Goal: Information Seeking & Learning: Compare options

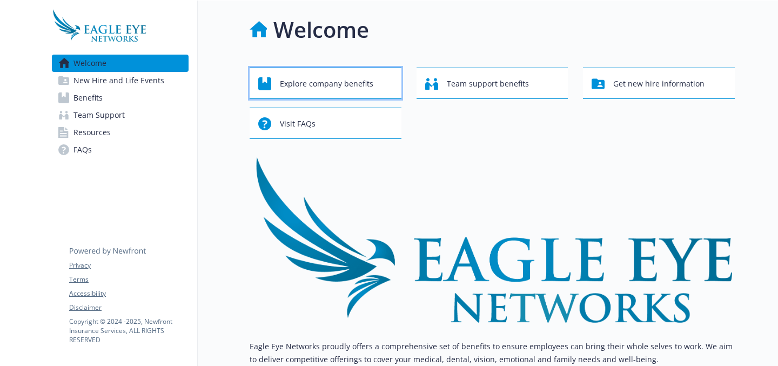
click at [340, 85] on span "Explore company benefits" at bounding box center [327, 84] width 94 height 21
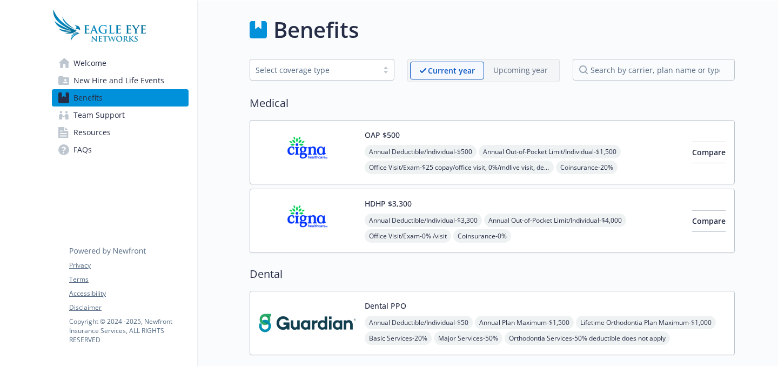
click at [320, 145] on img at bounding box center [307, 152] width 97 height 46
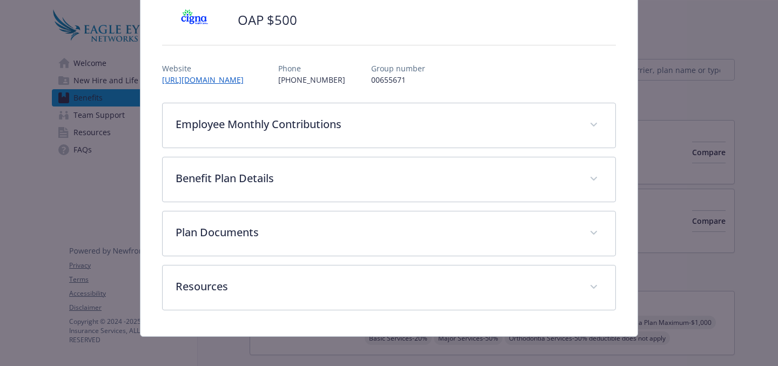
scroll to position [85, 0]
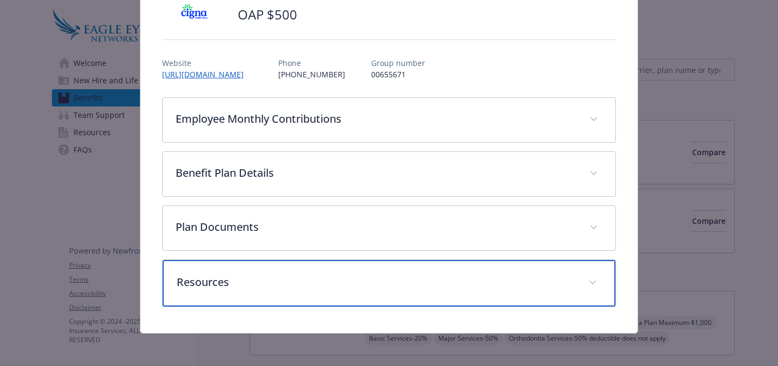
click at [337, 269] on div "Resources" at bounding box center [389, 283] width 453 height 46
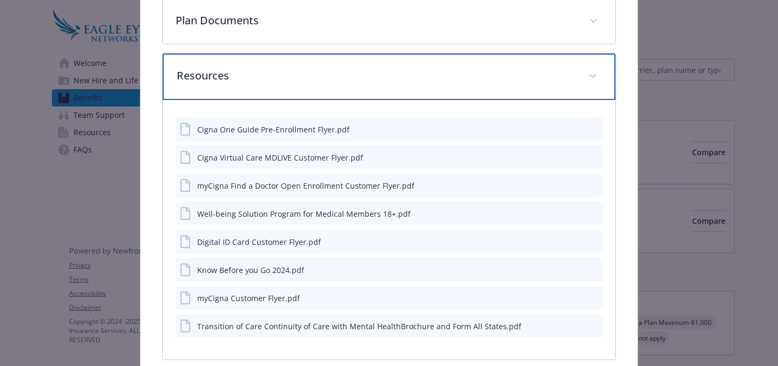
scroll to position [0, 0]
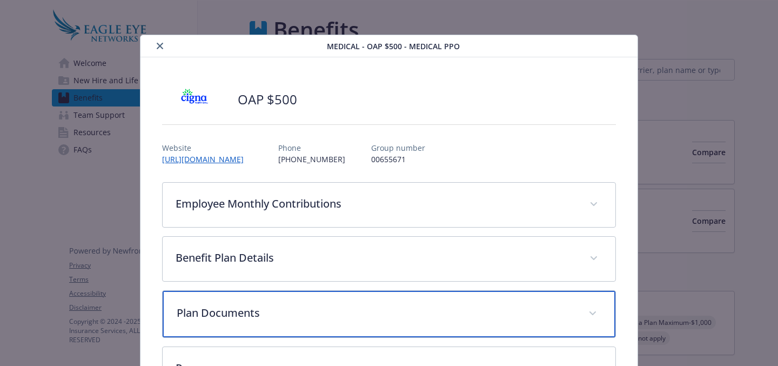
click at [327, 327] on div "Plan Documents" at bounding box center [389, 314] width 453 height 46
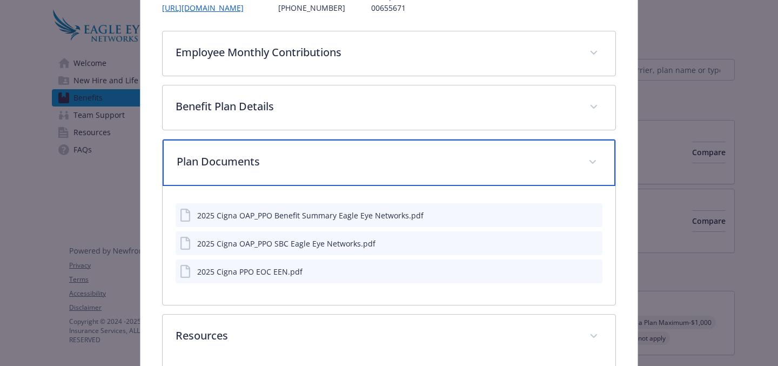
scroll to position [221, 0]
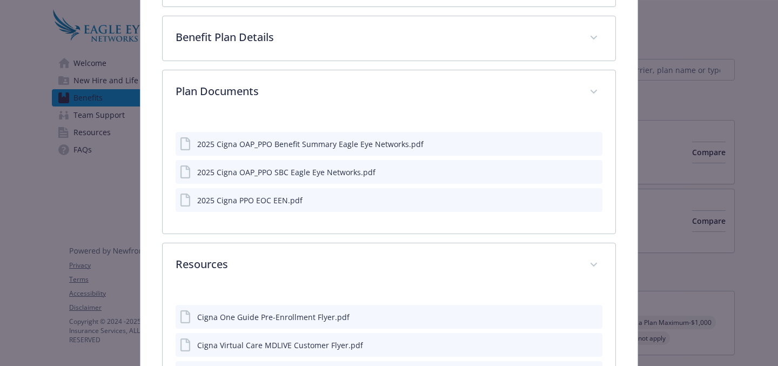
click at [304, 146] on div "2025 Cigna OAP_PPO Benefit Summary Eagle Eye Networks.pdf" at bounding box center [310, 143] width 226 height 11
click at [588, 144] on icon "preview file" at bounding box center [593, 143] width 10 height 8
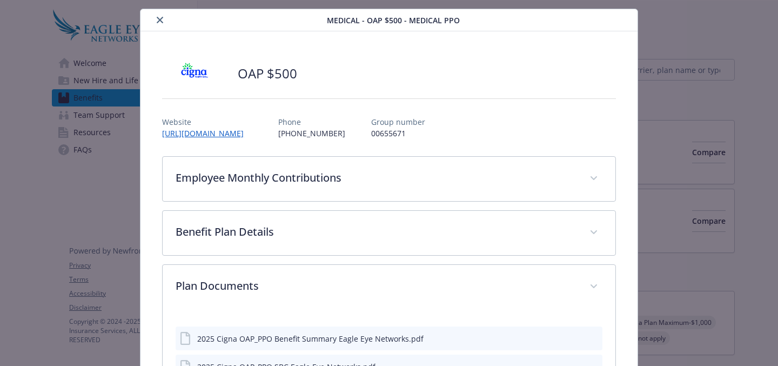
scroll to position [0, 0]
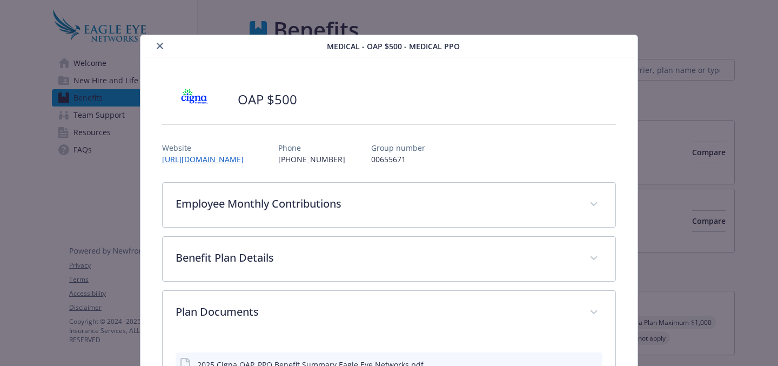
click at [159, 45] on icon "close" at bounding box center [160, 46] width 6 height 6
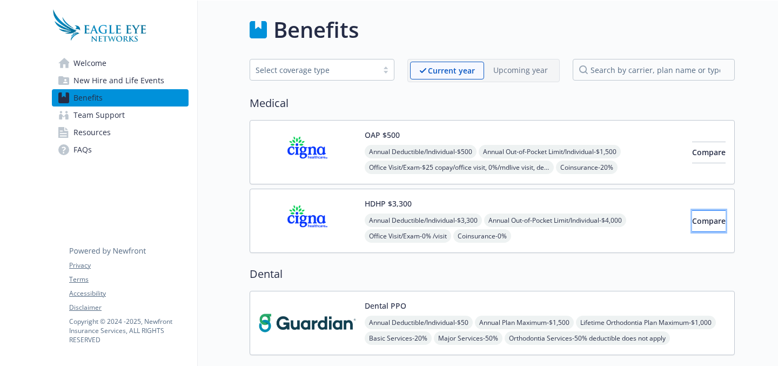
click at [692, 222] on span "Compare" at bounding box center [709, 221] width 34 height 10
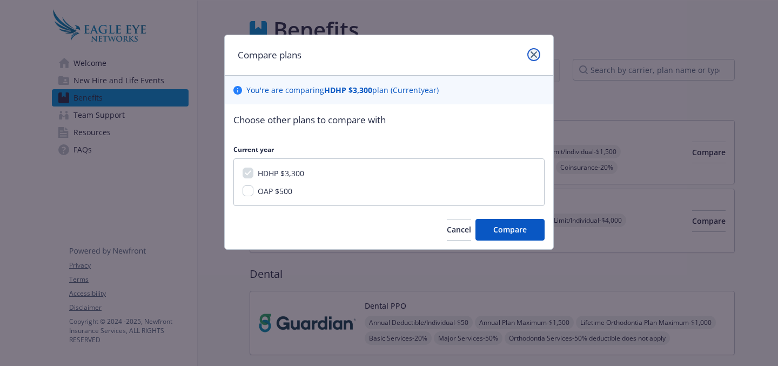
click at [539, 51] on link "close" at bounding box center [534, 54] width 13 height 13
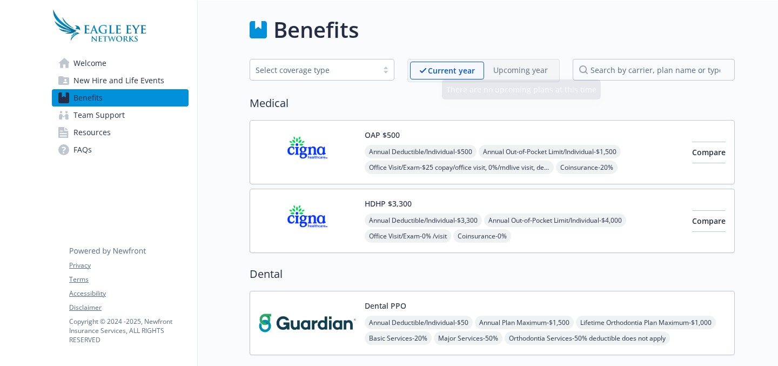
click at [316, 225] on img at bounding box center [307, 221] width 97 height 46
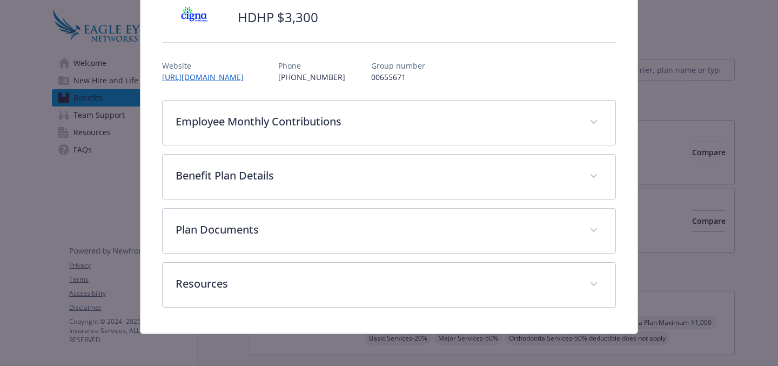
scroll to position [85, 0]
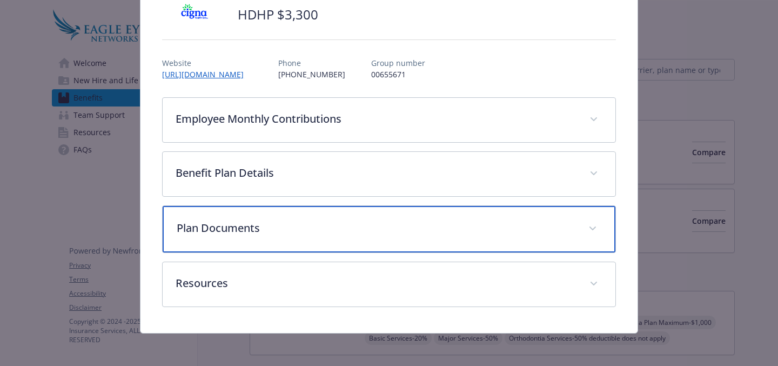
click at [455, 229] on p "Plan Documents" at bounding box center [376, 228] width 399 height 16
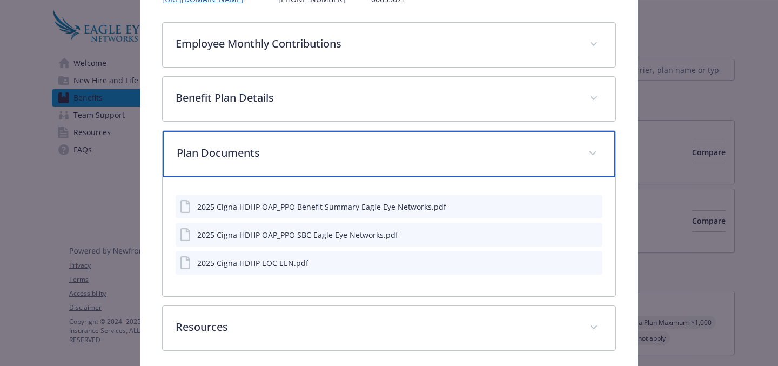
scroll to position [162, 0]
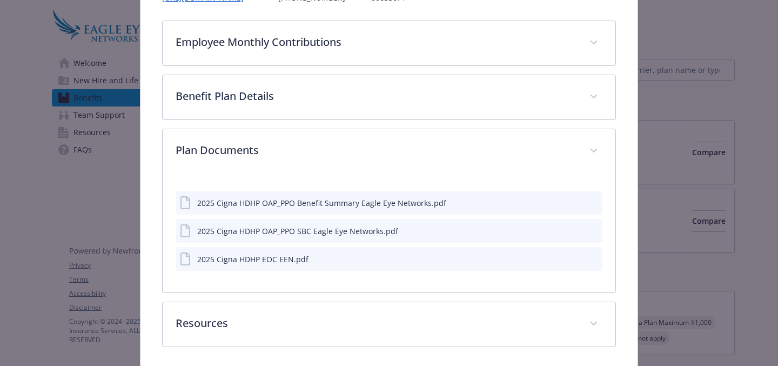
click at [588, 203] on icon "preview file" at bounding box center [593, 202] width 10 height 8
